Goal: Transaction & Acquisition: Purchase product/service

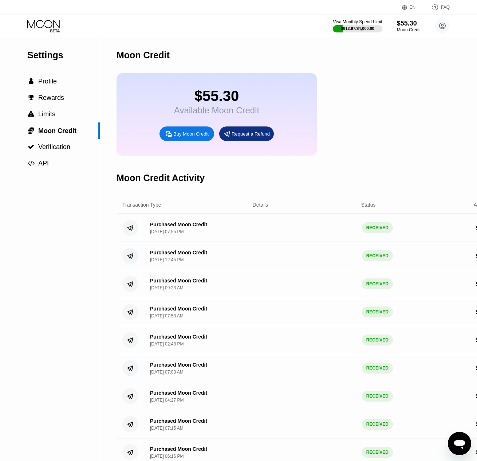
click at [181, 137] on div "Buy Moon Credit" at bounding box center [190, 134] width 35 height 6
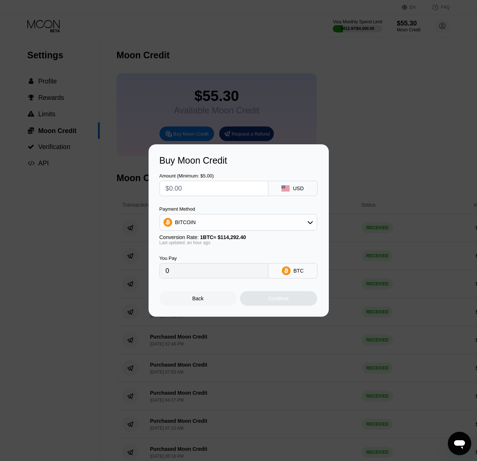
click at [217, 184] on input "text" at bounding box center [214, 188] width 97 height 15
type input "$5"
type input "0.00004390"
type input "$50"
type input "0.00043898"
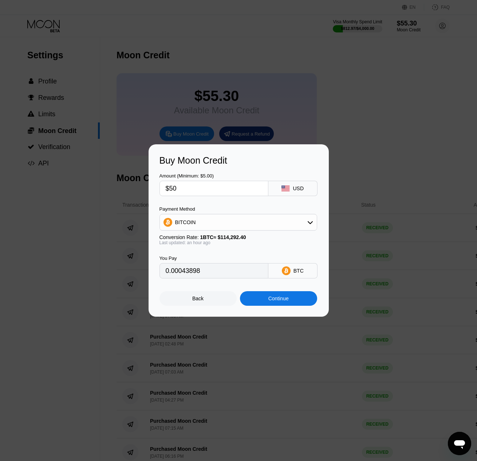
type input "$50"
click at [279, 241] on div "Last updated: an hour ago" at bounding box center [239, 242] width 158 height 5
click at [268, 301] on div "Continue" at bounding box center [278, 298] width 20 height 6
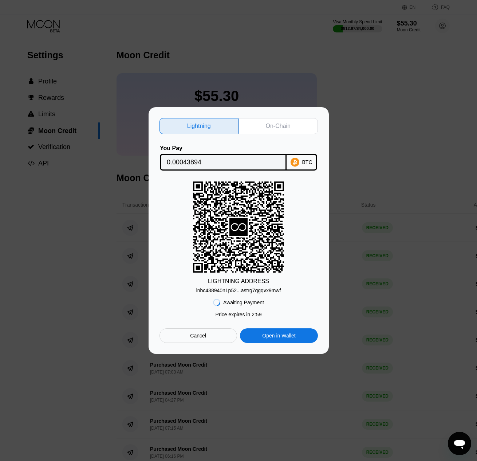
click at [276, 126] on div "On-Chain" at bounding box center [278, 125] width 25 height 7
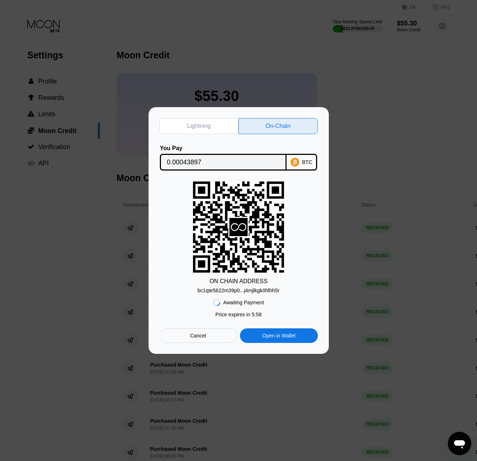
click at [308, 161] on div "BTC" at bounding box center [307, 162] width 10 height 6
click at [265, 290] on div "bc1qte5622m39p0...j4mjlkgk0hlhh5r" at bounding box center [239, 290] width 82 height 6
